Goal: Task Accomplishment & Management: Use online tool/utility

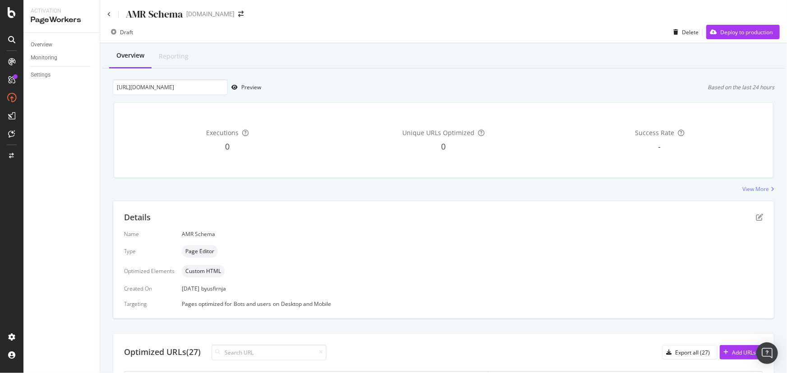
click at [113, 14] on div "AMR Schema" at bounding box center [144, 14] width 75 height 14
click at [110, 15] on icon at bounding box center [109, 14] width 4 height 5
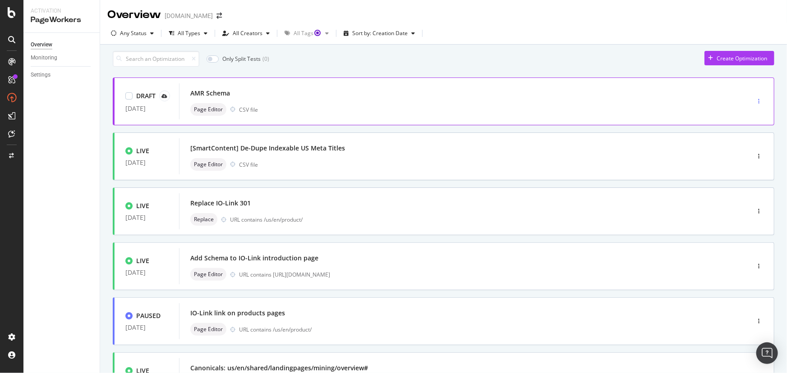
click at [754, 104] on div "button" at bounding box center [758, 101] width 9 height 5
click at [734, 124] on div "Edit" at bounding box center [737, 122] width 42 height 11
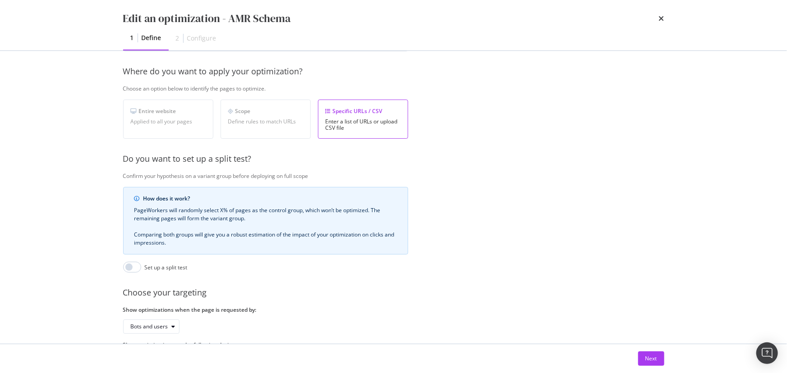
scroll to position [133, 0]
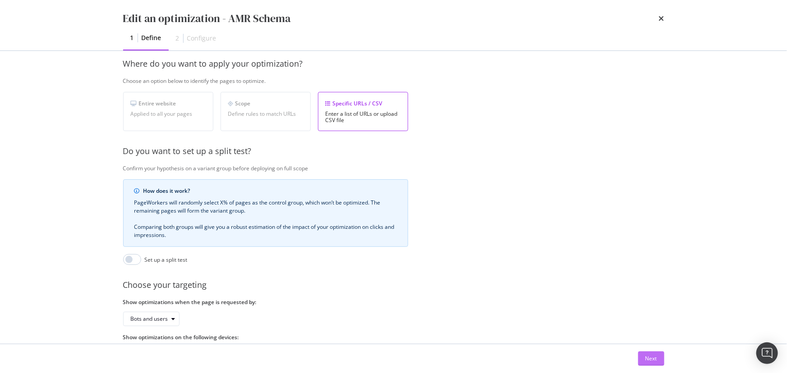
click at [648, 354] on div "Next" at bounding box center [651, 359] width 12 height 14
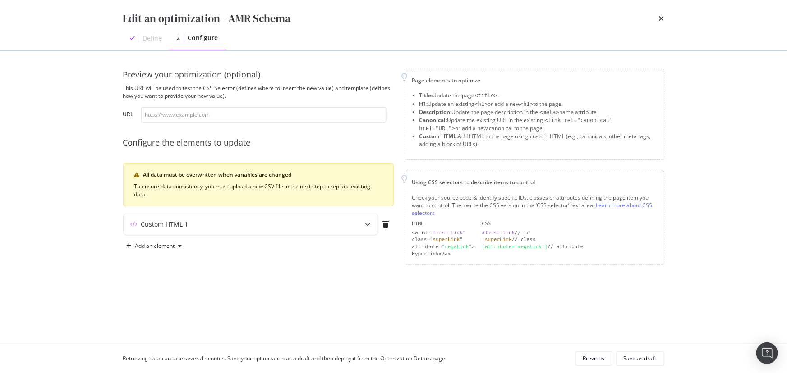
scroll to position [0, 0]
click at [273, 233] on div "Custom HTML 1" at bounding box center [251, 224] width 254 height 21
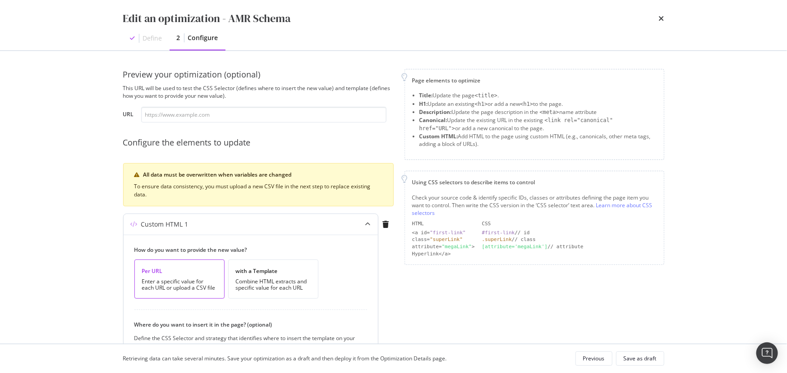
click at [275, 229] on div "Custom HTML 1" at bounding box center [251, 224] width 254 height 21
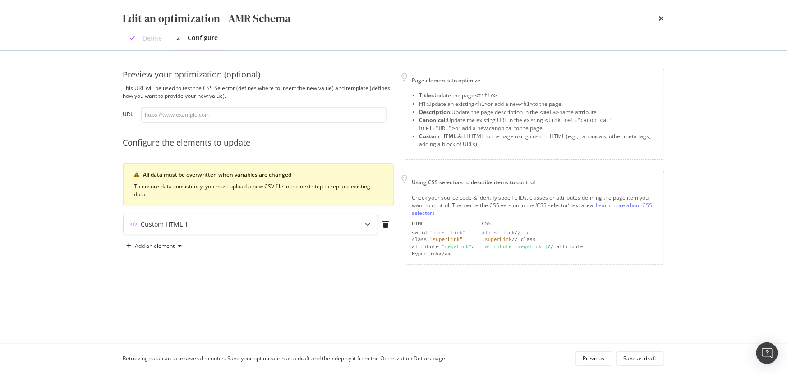
click at [275, 229] on div "Custom HTML 1" at bounding box center [251, 224] width 254 height 21
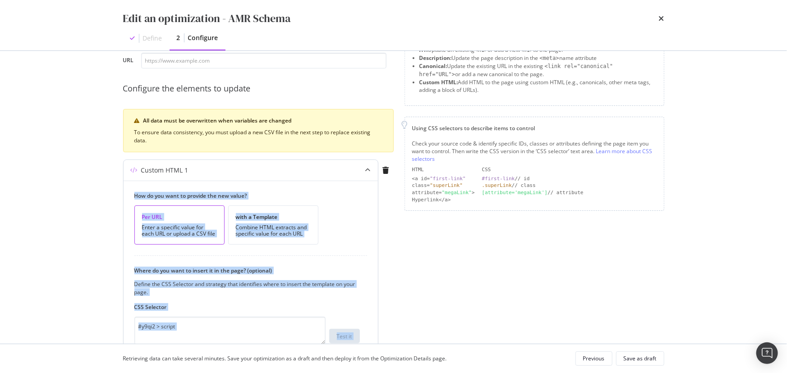
scroll to position [148, 0]
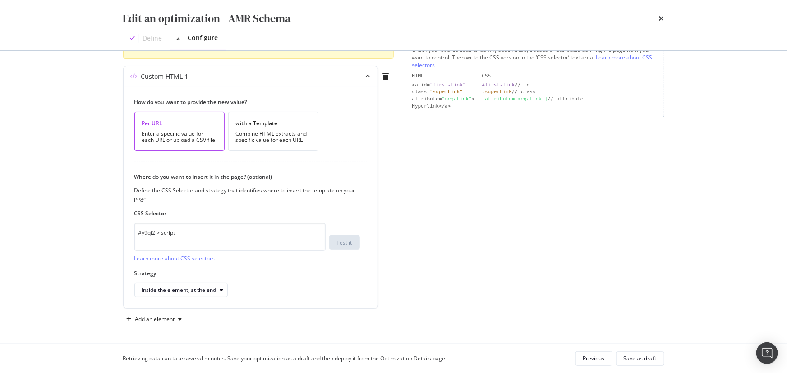
click at [500, 250] on div "Page elements to optimize Title: Update the page <title> . H1: Update an existi…" at bounding box center [534, 124] width 260 height 406
drag, startPoint x: 200, startPoint y: 232, endPoint x: 116, endPoint y: 234, distance: 83.9
click at [116, 234] on div "Preview your optimization (optional) This URL will be used to test the CSS Sele…" at bounding box center [393, 197] width 577 height 293
paste textarea "modal"
click at [189, 232] on textarea "modal" at bounding box center [229, 237] width 191 height 28
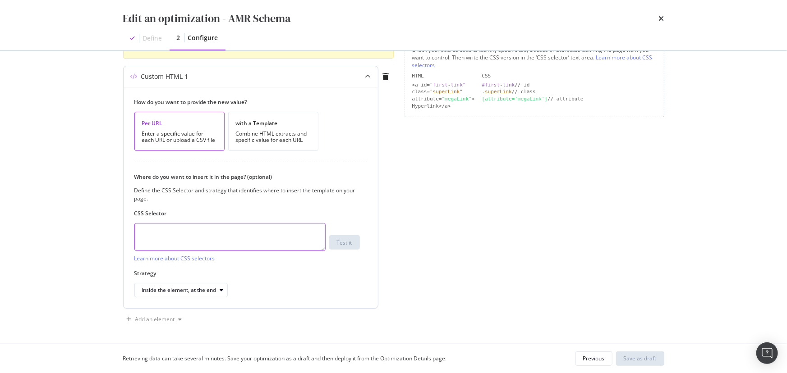
paste textarea "head > title"
click at [211, 291] on div "Inside the element, at the end" at bounding box center [179, 290] width 74 height 5
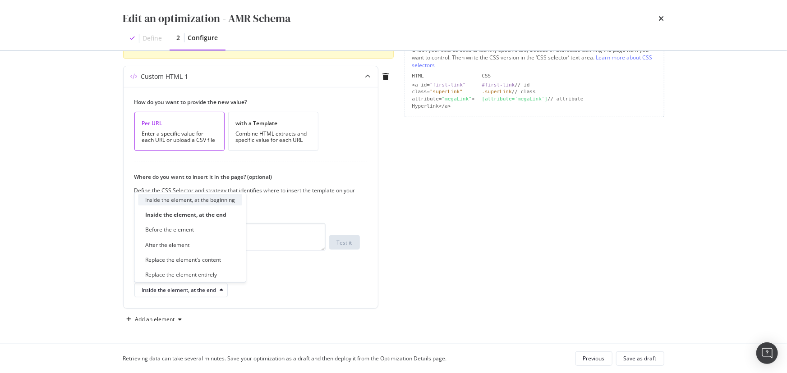
click at [215, 205] on div "Inside the element, at the beginning" at bounding box center [190, 199] width 104 height 11
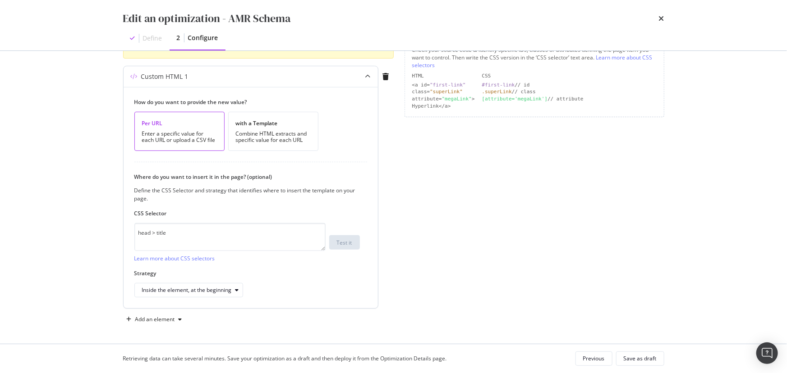
click at [295, 285] on div "Inside the element, at the beginning" at bounding box center [246, 290] width 225 height 14
click at [229, 293] on div "Inside the element, at the beginning" at bounding box center [187, 290] width 90 height 5
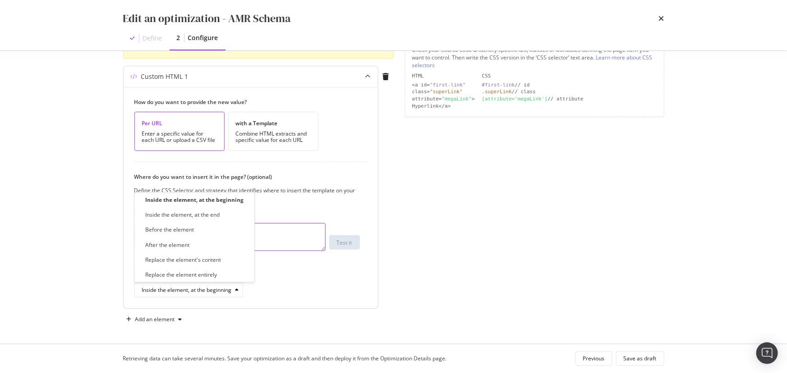
click at [288, 243] on textarea "head > title" at bounding box center [229, 237] width 191 height 28
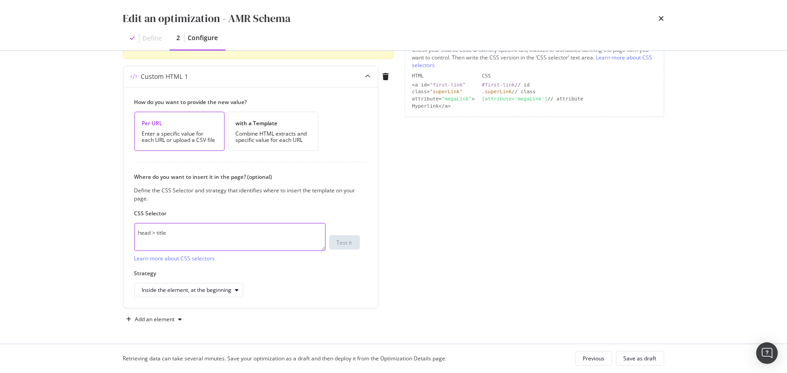
drag, startPoint x: 102, startPoint y: 229, endPoint x: 57, endPoint y: 229, distance: 45.5
click at [57, 229] on div "Edit an optimization - AMR Schema Define 2 Configure Preview your optimization …" at bounding box center [393, 186] width 787 height 373
paste textarea "modal"
type textarea "head"
click at [636, 360] on div "Save as draft" at bounding box center [640, 359] width 33 height 8
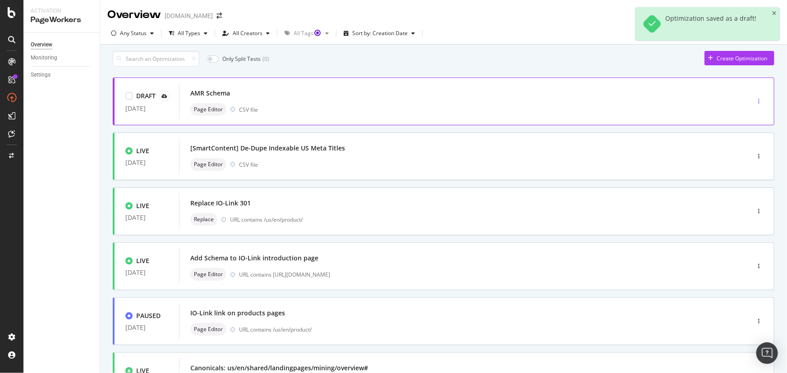
click at [754, 104] on div "button" at bounding box center [758, 101] width 9 height 5
click at [738, 124] on div "Edit" at bounding box center [738, 123] width 9 height 8
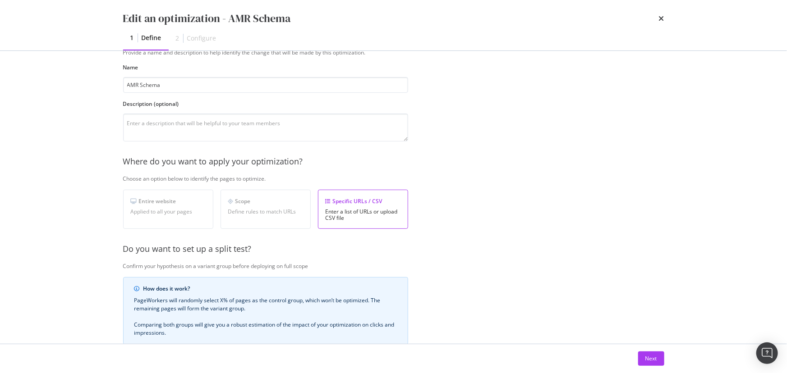
scroll to position [174, 0]
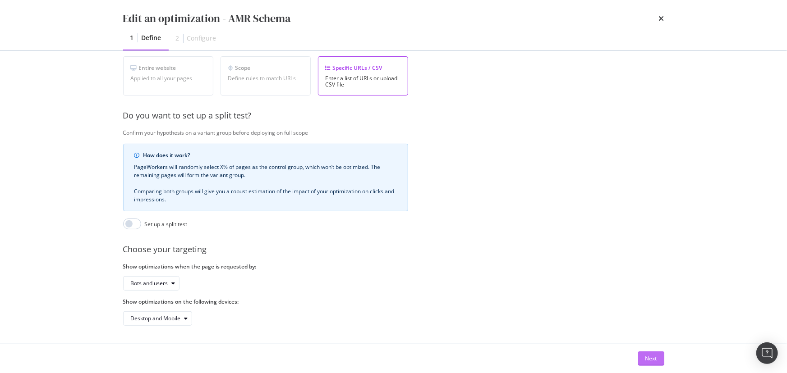
click at [640, 354] on button "Next" at bounding box center [651, 359] width 26 height 14
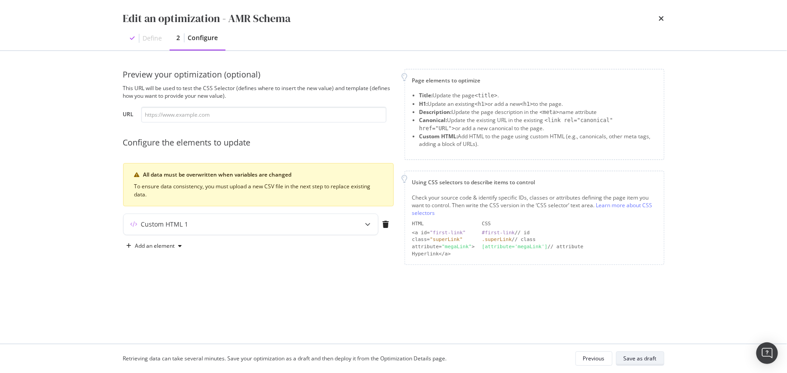
click at [650, 353] on div "Save as draft" at bounding box center [640, 359] width 33 height 13
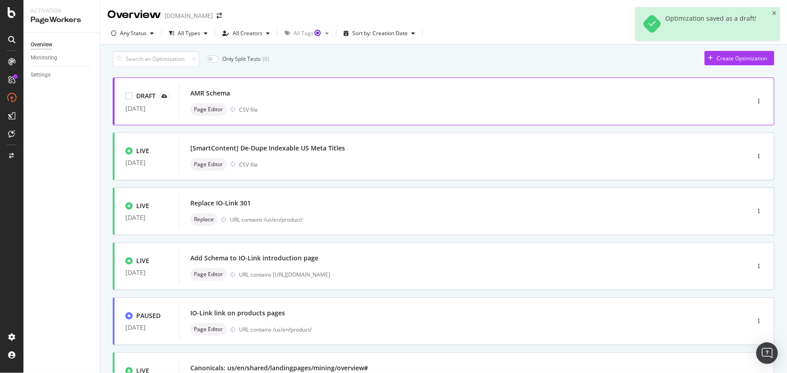
click at [267, 100] on div "AMR Schema" at bounding box center [450, 93] width 521 height 13
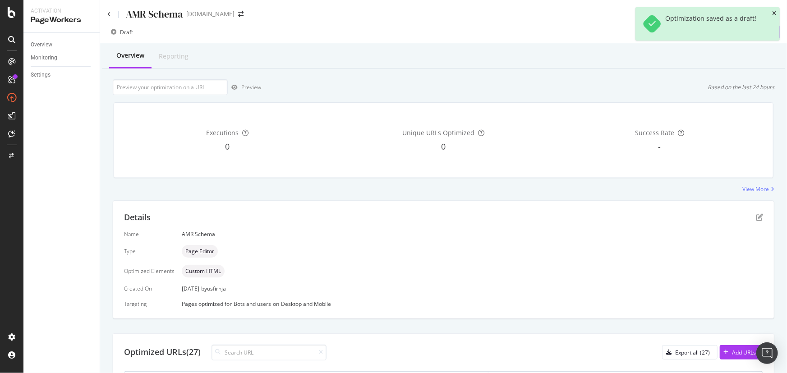
click at [773, 13] on icon "close toast" at bounding box center [774, 13] width 4 height 5
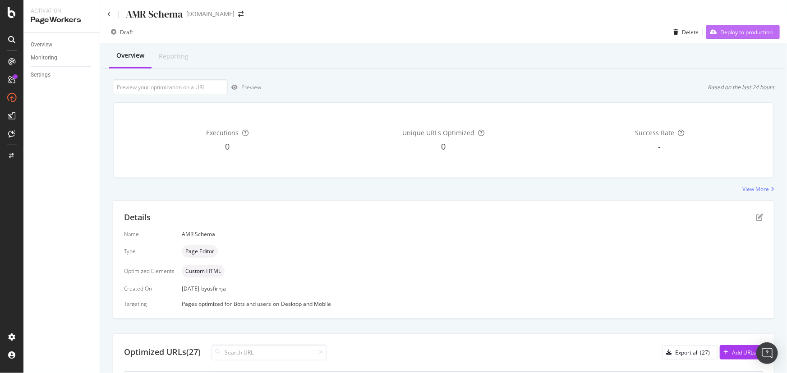
click at [732, 34] on div "Deploy to production" at bounding box center [746, 32] width 52 height 8
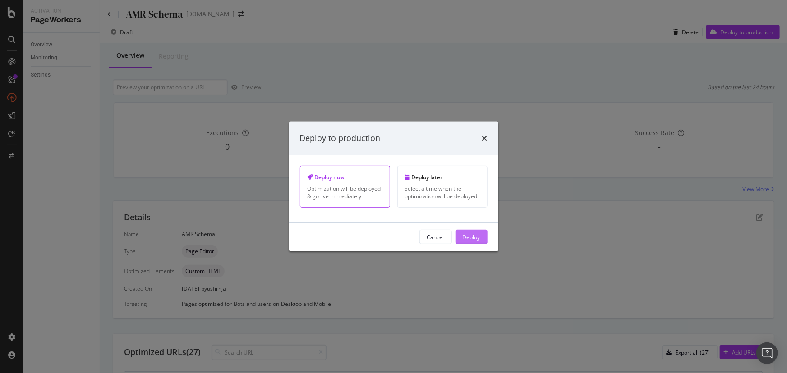
click at [466, 234] on div "Deploy" at bounding box center [472, 237] width 18 height 8
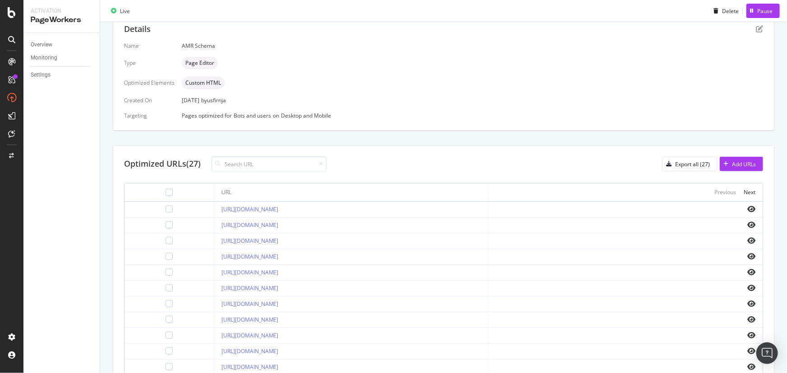
scroll to position [205, 0]
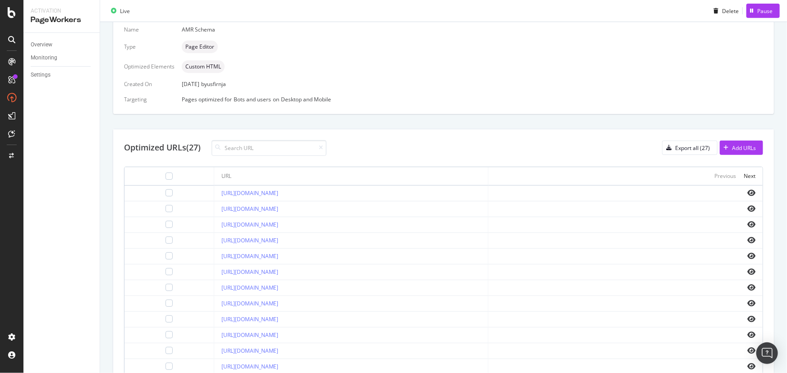
drag, startPoint x: 392, startPoint y: 190, endPoint x: 180, endPoint y: 190, distance: 211.5
click at [214, 192] on td "[URL][DOMAIN_NAME]" at bounding box center [351, 194] width 274 height 16
copy link "[URL][DOMAIN_NAME]"
click at [308, 116] on div "Details Name AMR Schema Type Page Editor Optimized Elements Custom HTML Created…" at bounding box center [443, 215] width 661 height 438
drag, startPoint x: 401, startPoint y: 210, endPoint x: 184, endPoint y: 211, distance: 217.3
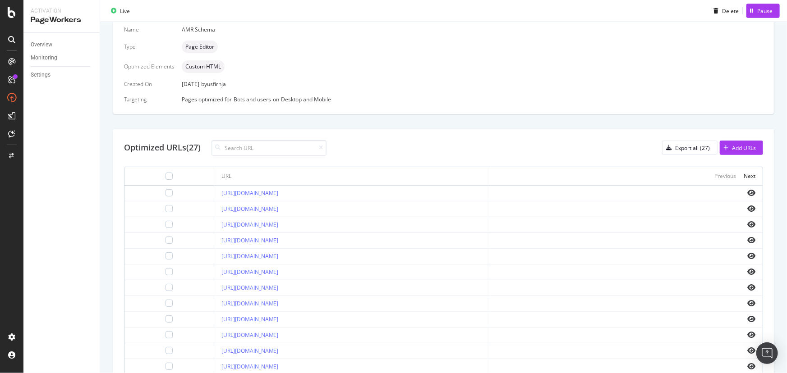
copy link "[URL][DOMAIN_NAME]"
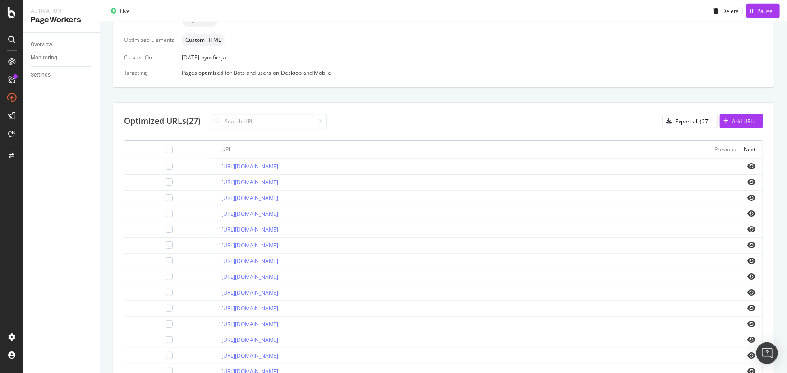
scroll to position [246, 0]
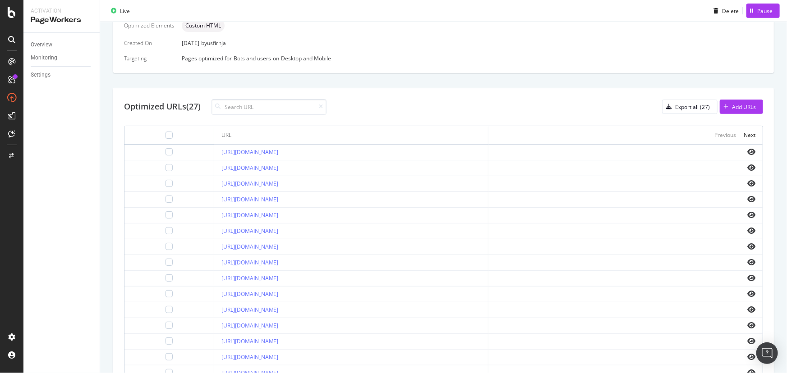
drag, startPoint x: 384, startPoint y: 180, endPoint x: 171, endPoint y: 185, distance: 212.9
click at [171, 185] on tr "[URL][DOMAIN_NAME]" at bounding box center [443, 184] width 638 height 16
copy tr "[URL][DOMAIN_NAME]"
drag, startPoint x: 401, startPoint y: 168, endPoint x: 182, endPoint y: 170, distance: 219.6
click at [221, 170] on div "[URL][DOMAIN_NAME]" at bounding box center [350, 168] width 259 height 8
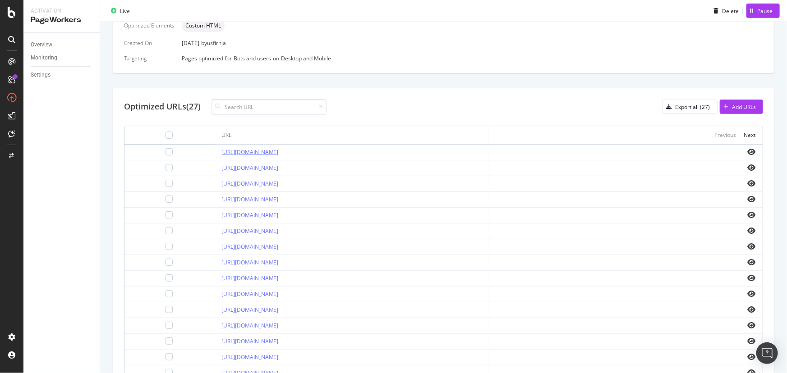
copy link "[URL][DOMAIN_NAME]"
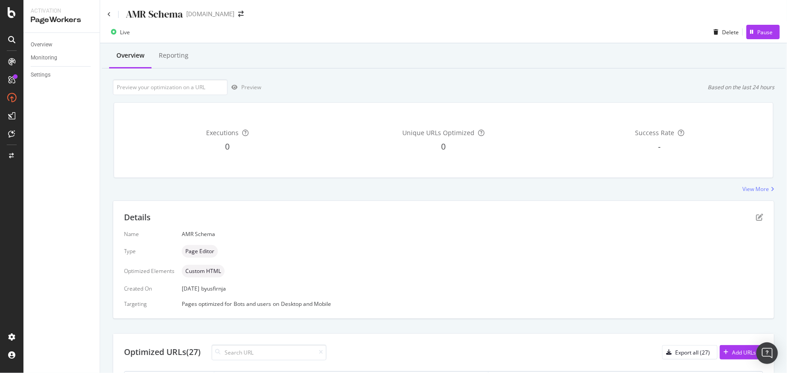
scroll to position [0, 0]
click at [752, 188] on div "View More" at bounding box center [755, 189] width 27 height 8
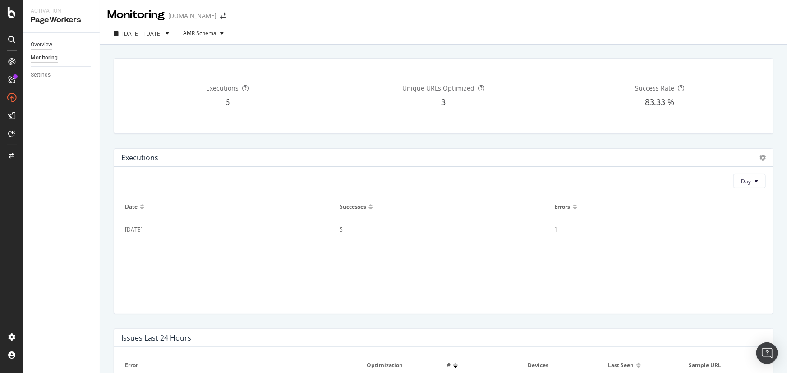
click at [38, 42] on div "Overview" at bounding box center [42, 44] width 22 height 9
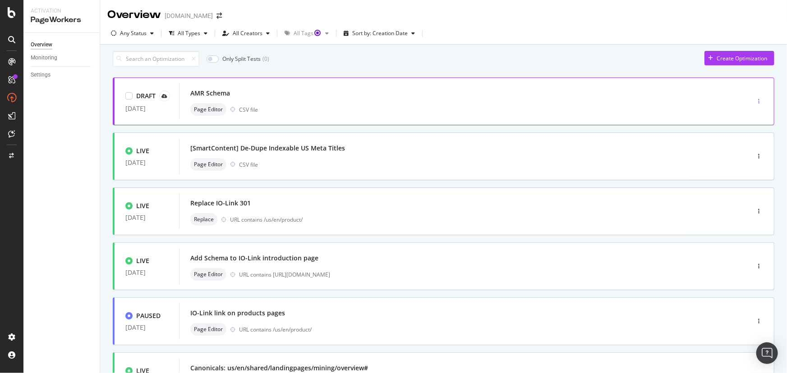
click at [758, 104] on icon "button" at bounding box center [758, 101] width 1 height 5
click at [748, 124] on div "Edit" at bounding box center [737, 122] width 42 height 11
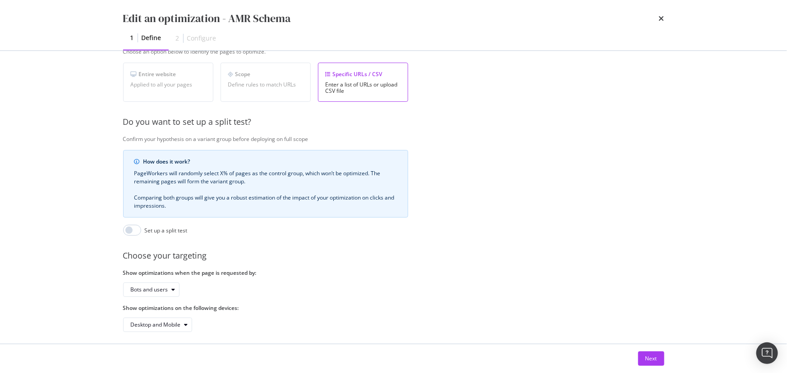
scroll to position [174, 0]
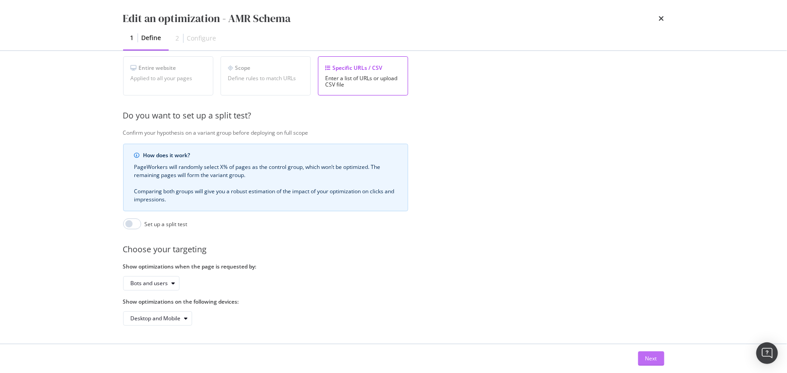
click at [654, 360] on div "Next" at bounding box center [651, 359] width 12 height 8
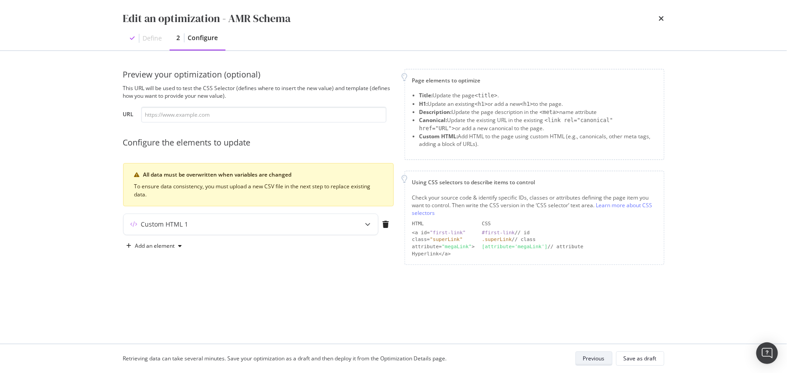
scroll to position [0, 0]
click at [314, 231] on div "Custom HTML 1" at bounding box center [251, 224] width 254 height 21
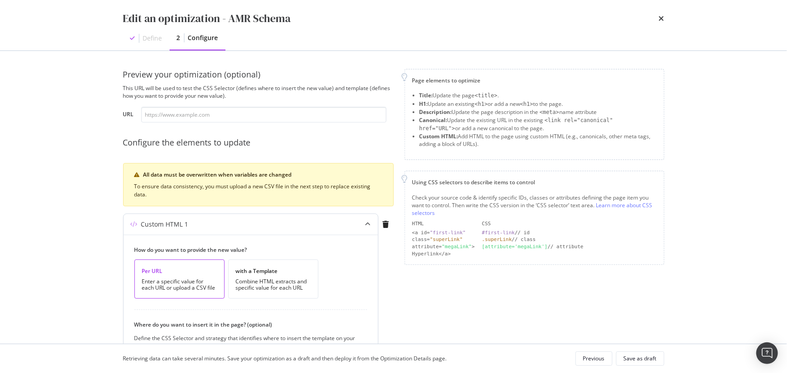
click at [314, 231] on div "Custom HTML 1" at bounding box center [251, 224] width 254 height 21
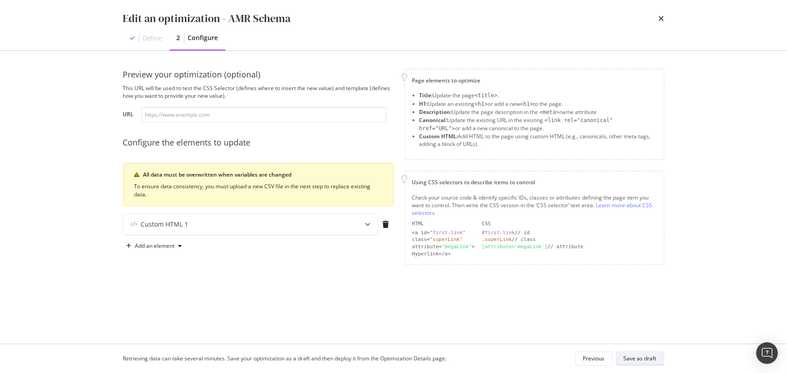
click at [652, 360] on div "Save as draft" at bounding box center [640, 359] width 33 height 8
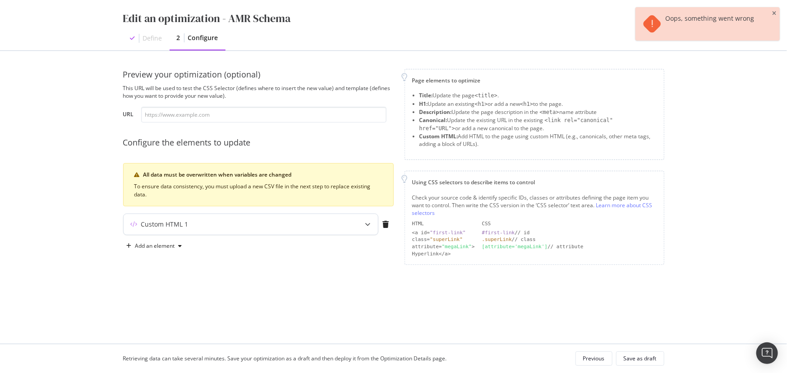
click at [260, 225] on div "Custom HTML 1" at bounding box center [233, 224] width 219 height 9
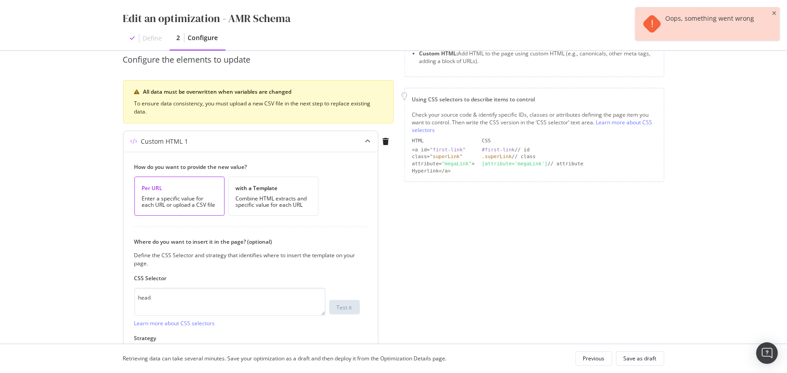
scroll to position [148, 0]
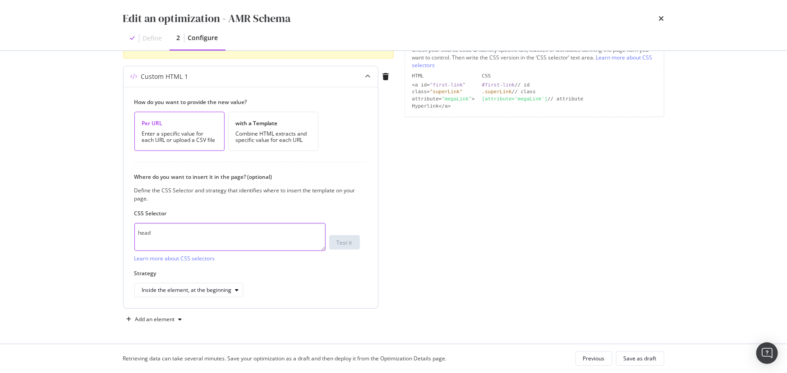
click at [102, 226] on div "Edit an optimization - AMR Schema Define 2 Configure Preview your optimization …" at bounding box center [393, 186] width 787 height 373
